Goal: Task Accomplishment & Management: Complete application form

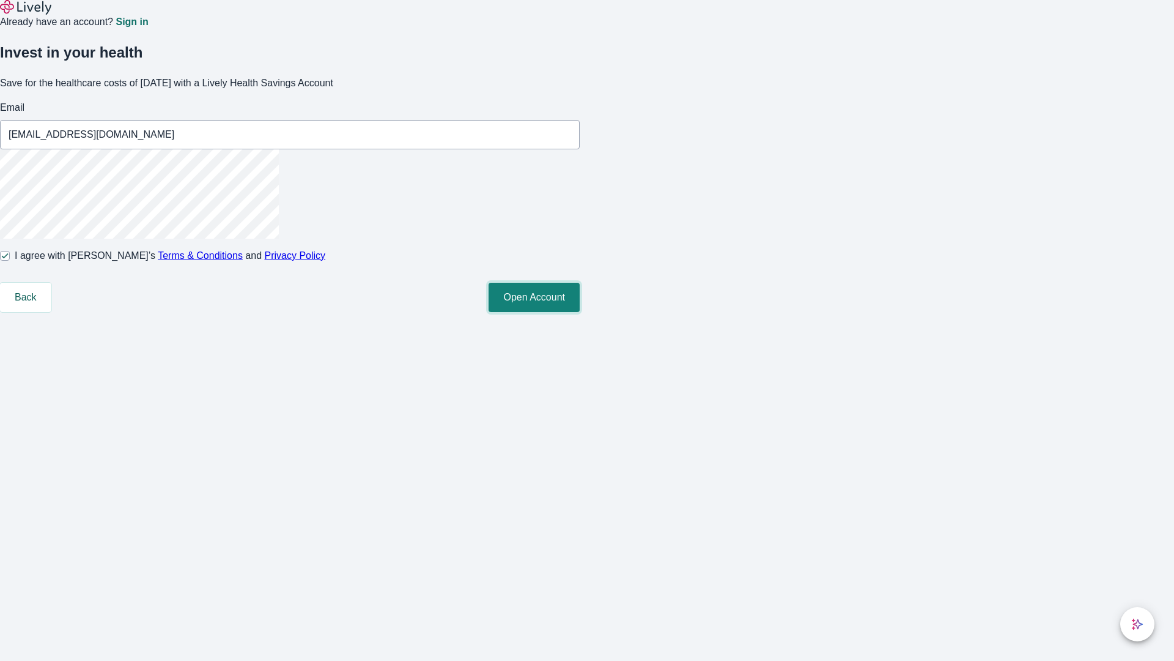
click at [580, 312] on button "Open Account" at bounding box center [534, 297] width 91 height 29
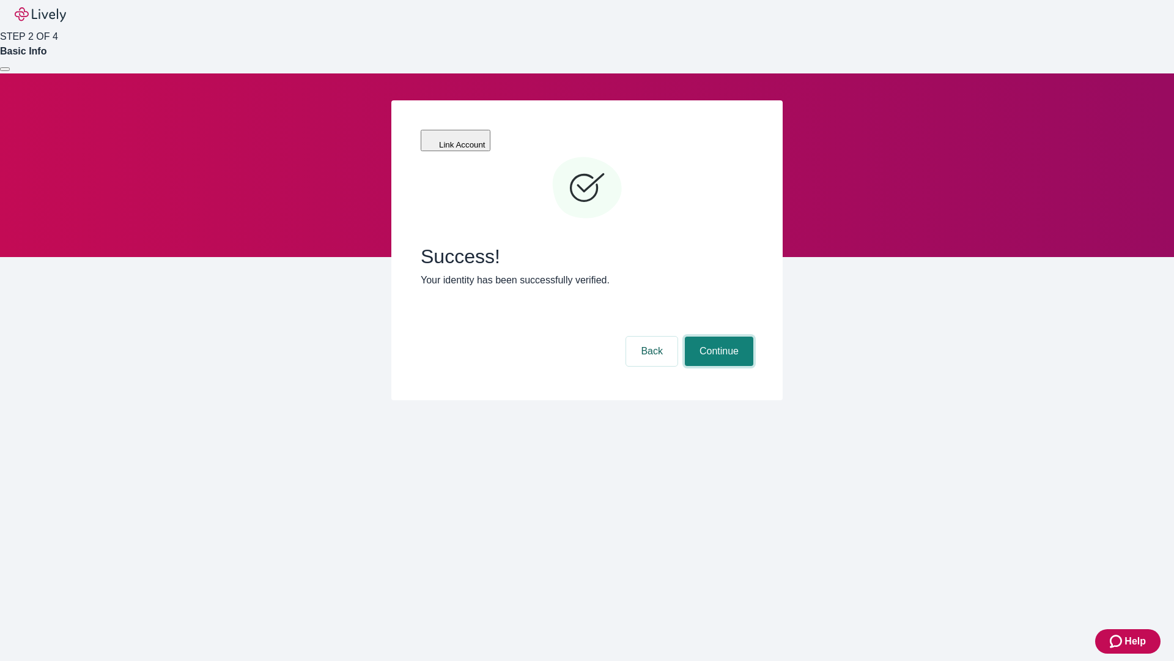
click at [718, 336] on button "Continue" at bounding box center [719, 350] width 69 height 29
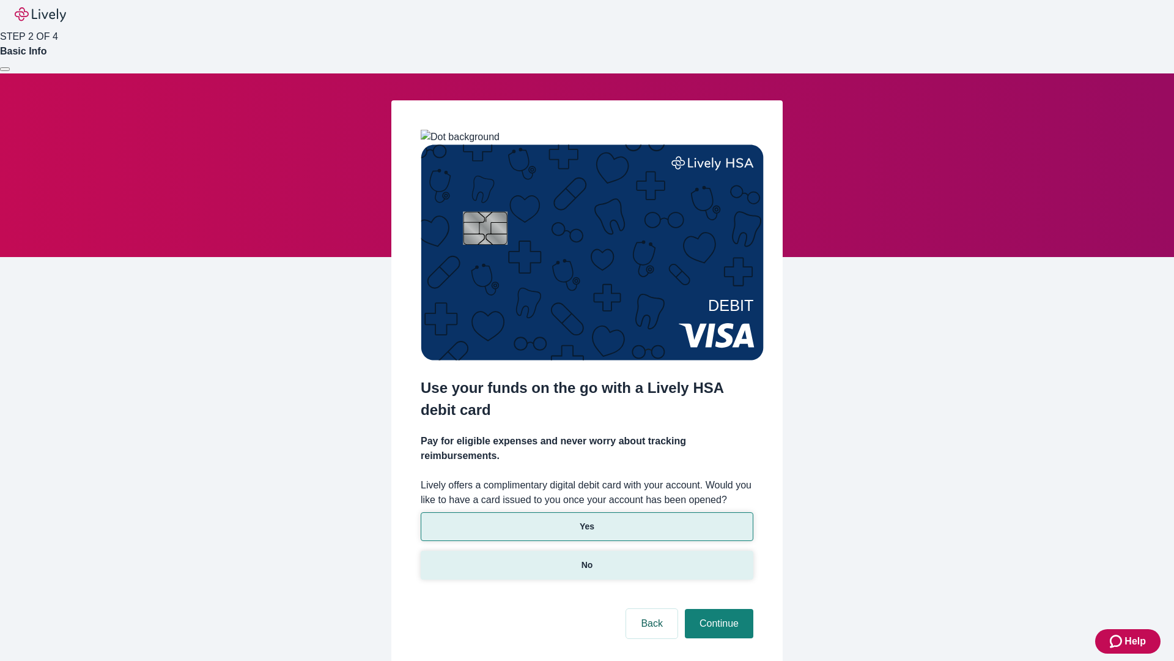
click at [587, 558] on p "No" at bounding box center [588, 564] width 12 height 13
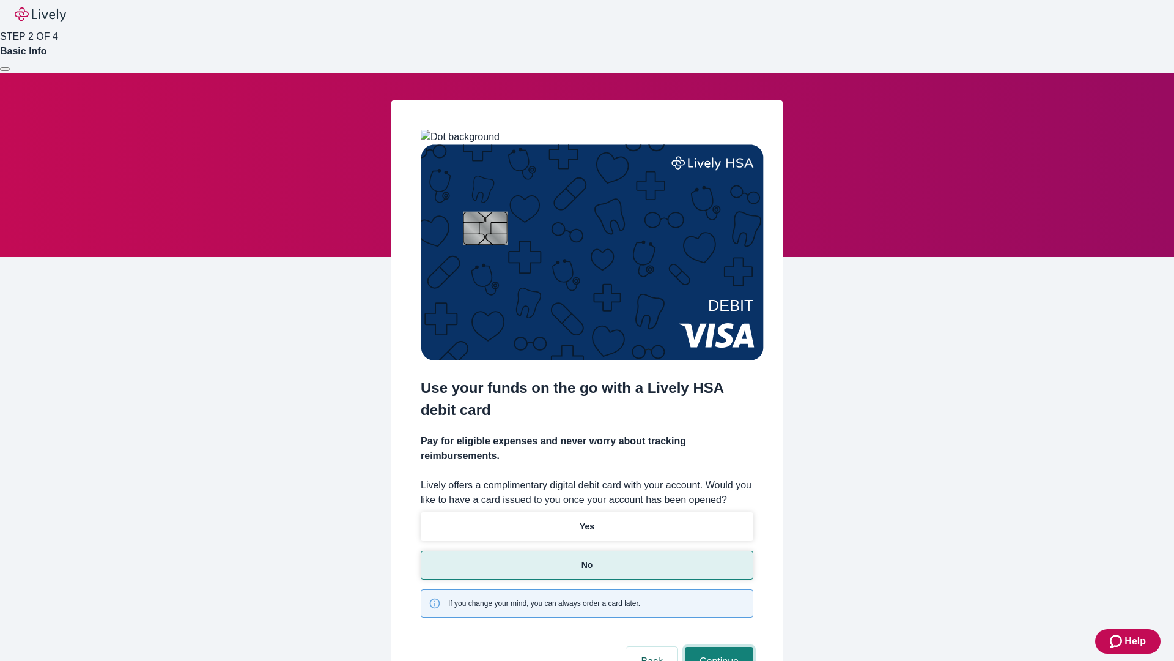
click at [718, 647] on button "Continue" at bounding box center [719, 661] width 69 height 29
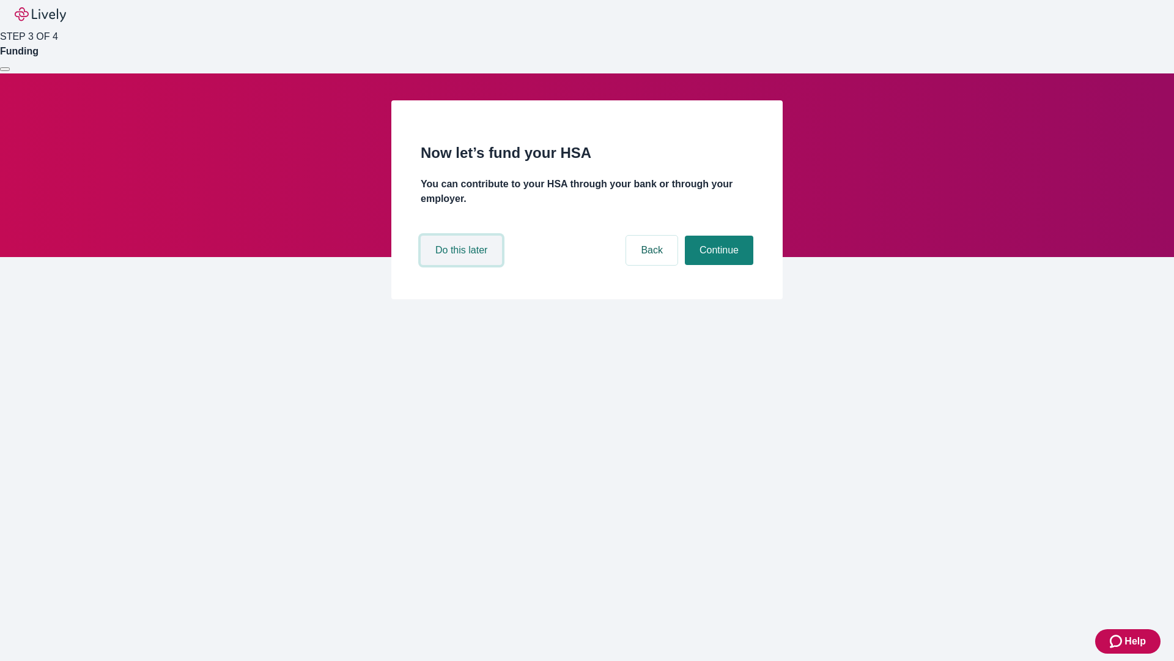
click at [463, 265] on button "Do this later" at bounding box center [461, 250] width 81 height 29
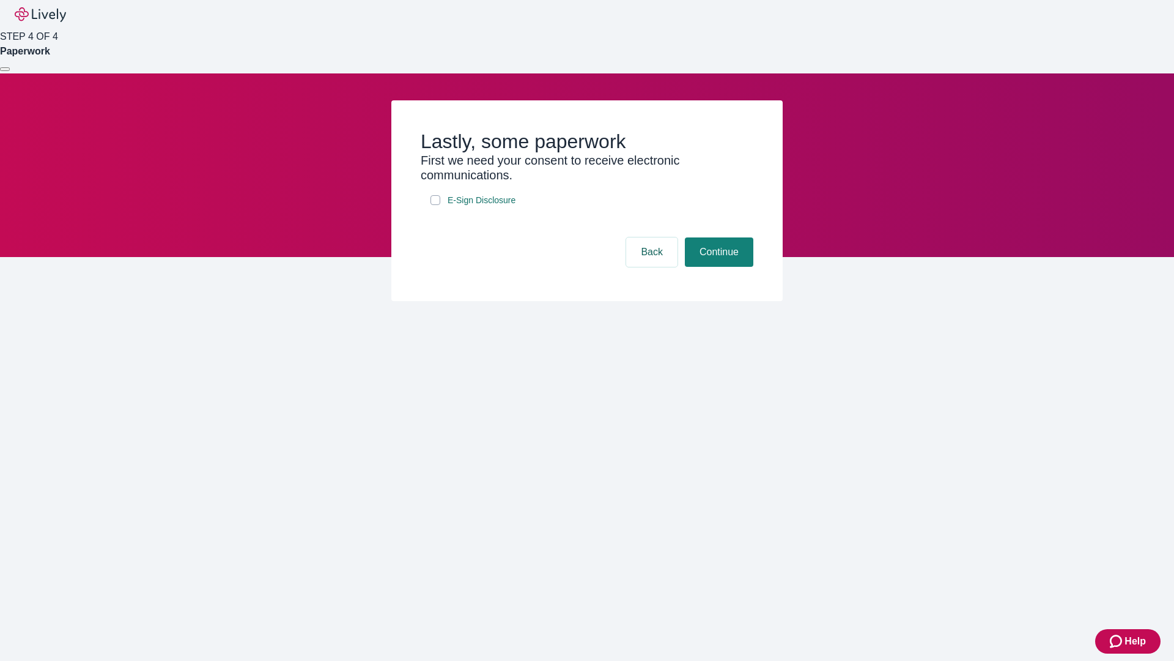
click at [436, 205] on input "E-Sign Disclosure" at bounding box center [436, 200] width 10 height 10
checkbox input "true"
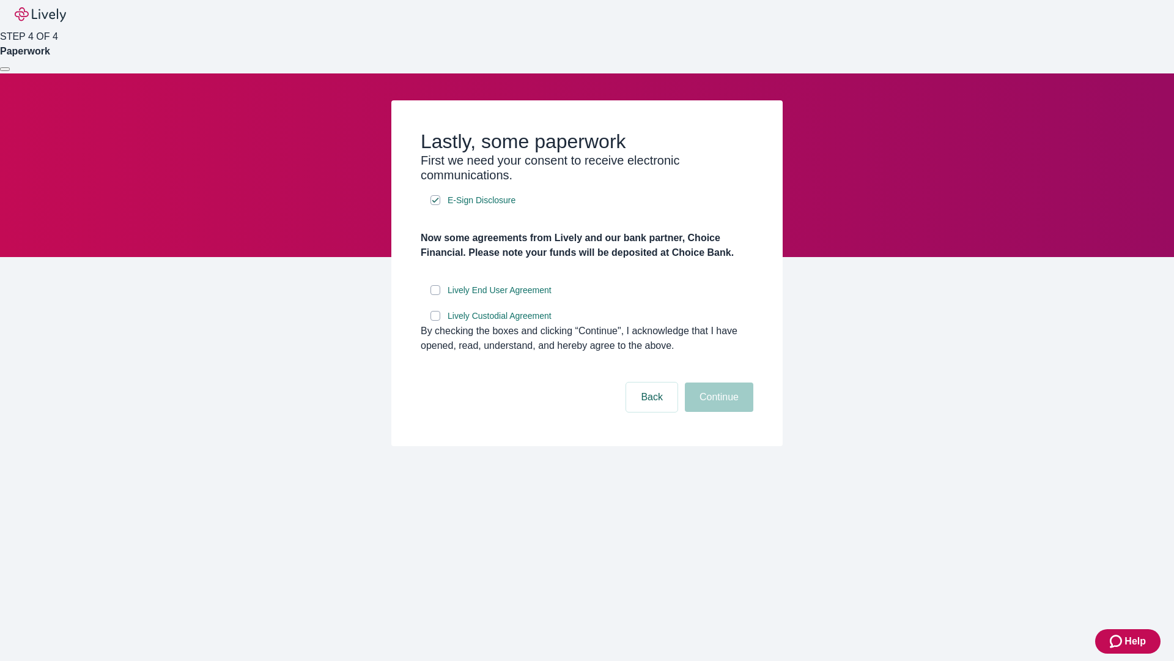
click at [436, 295] on input "Lively End User Agreement" at bounding box center [436, 290] width 10 height 10
checkbox input "true"
click at [436, 321] on input "Lively Custodial Agreement" at bounding box center [436, 316] width 10 height 10
checkbox input "true"
click at [718, 412] on button "Continue" at bounding box center [719, 396] width 69 height 29
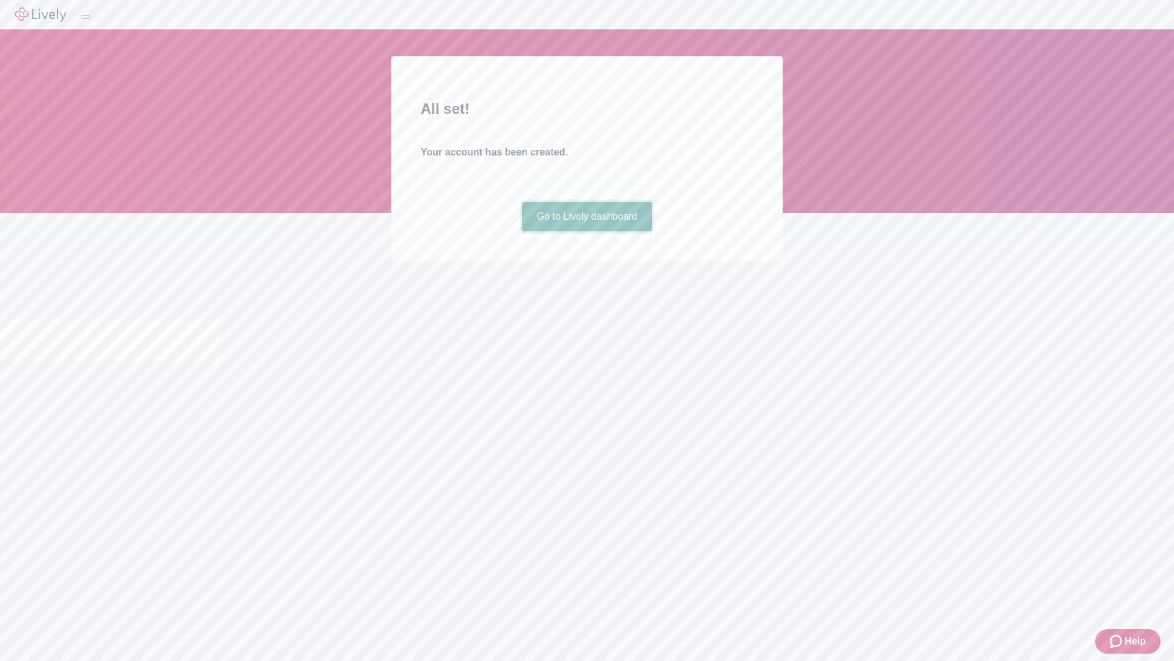
click at [587, 231] on link "Go to Lively dashboard" at bounding box center [587, 216] width 130 height 29
